Goal: Register for event/course

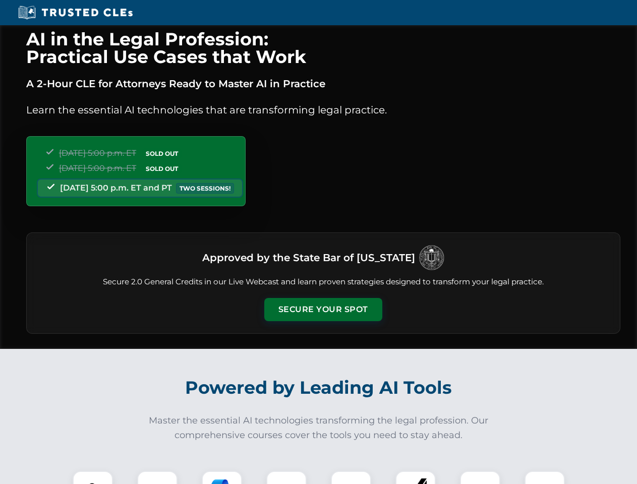
click at [323, 310] on button "Secure Your Spot" at bounding box center [323, 309] width 118 height 23
click at [93, 478] on img at bounding box center [92, 490] width 29 height 29
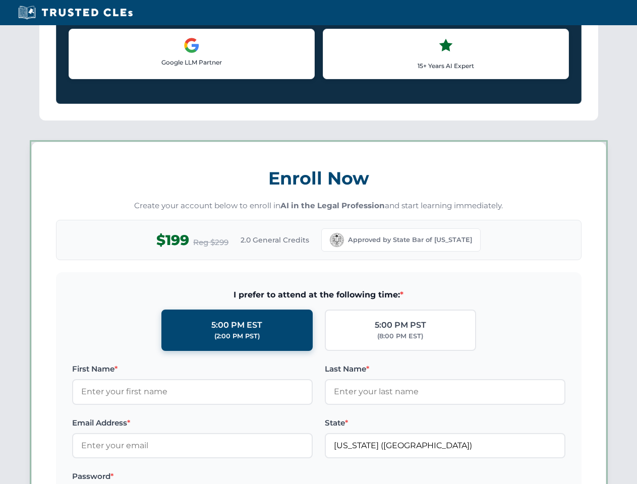
click at [286, 478] on label "Password *" at bounding box center [192, 476] width 241 height 12
